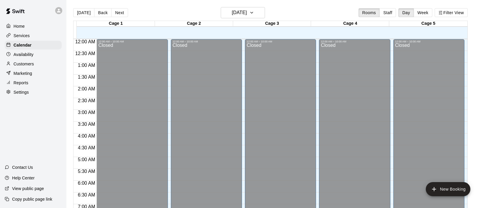
scroll to position [304, 0]
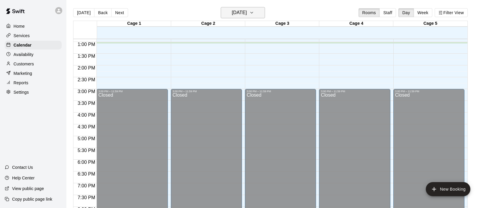
click at [254, 12] on icon "button" at bounding box center [251, 12] width 5 height 7
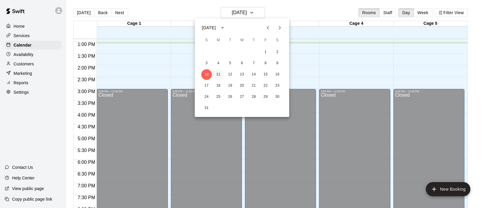
click at [219, 74] on button "11" at bounding box center [218, 74] width 11 height 11
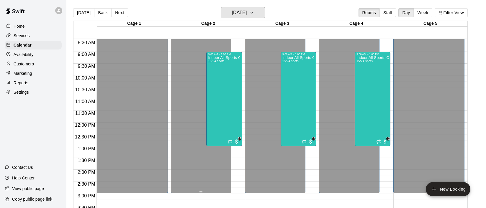
scroll to position [193, 0]
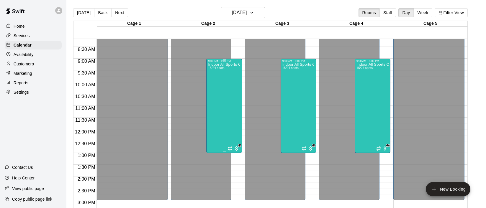
click at [224, 87] on div "Indoor All Sports Camp- Summer (8/11-8/15) 15/24 spots" at bounding box center [224, 167] width 32 height 208
click at [215, 82] on img "edit" at bounding box center [214, 82] width 7 height 7
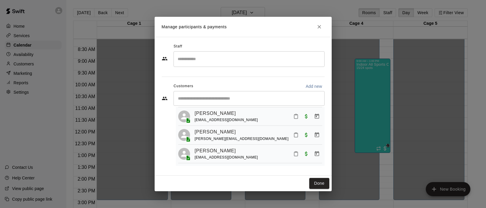
scroll to position [20, 0]
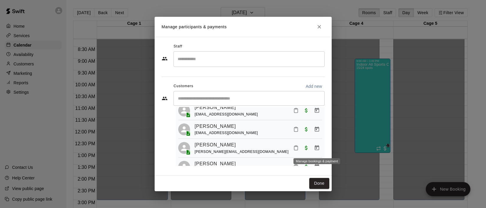
click at [316, 149] on icon "Manage bookings & payment" at bounding box center [316, 147] width 4 height 5
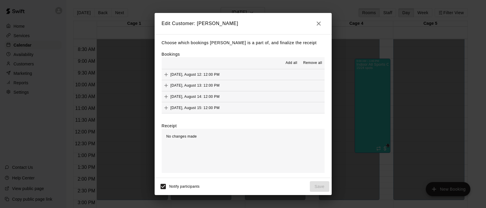
scroll to position [0, 0]
click at [315, 62] on span "Remove all" at bounding box center [312, 63] width 19 height 6
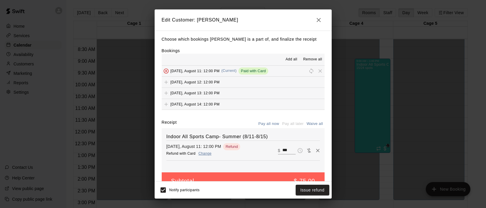
scroll to position [13, 0]
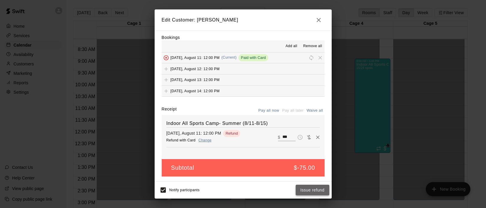
click at [312, 191] on button "Issue refund" at bounding box center [312, 190] width 34 height 11
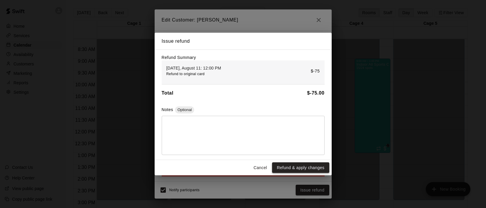
click at [303, 170] on button "Refund & apply changes" at bounding box center [300, 167] width 57 height 11
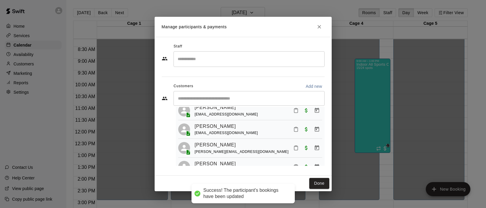
scroll to position [0, 0]
click at [321, 183] on button "Done" at bounding box center [319, 183] width 20 height 11
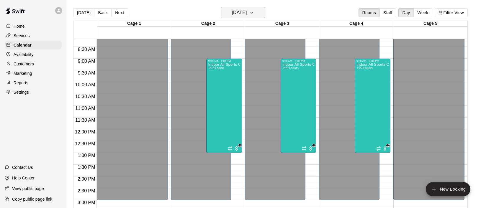
click at [254, 13] on icon "button" at bounding box center [251, 12] width 5 height 7
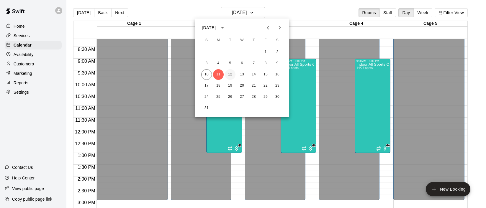
click at [230, 74] on button "12" at bounding box center [230, 74] width 11 height 11
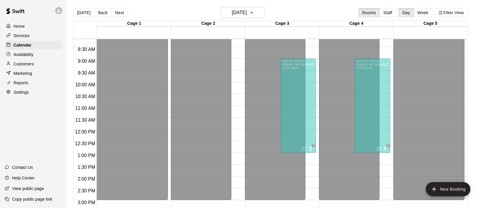
click at [222, 95] on div "Indoor All Sports Camp- Summer (8/11-8/15) 11/24 spots" at bounding box center [224, 167] width 32 height 208
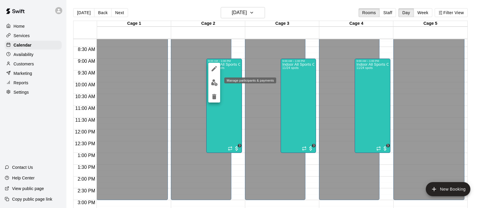
click at [213, 83] on img "edit" at bounding box center [214, 82] width 7 height 7
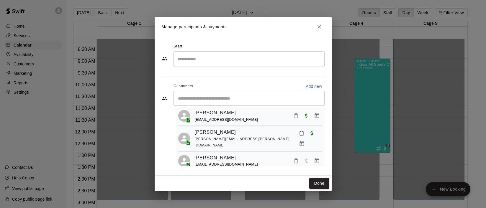
scroll to position [167, 0]
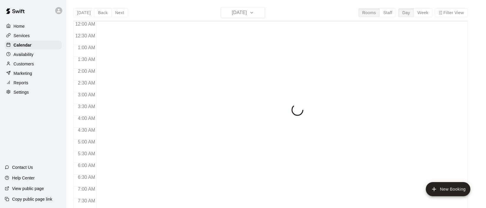
scroll to position [321, 0]
